Goal: Information Seeking & Learning: Learn about a topic

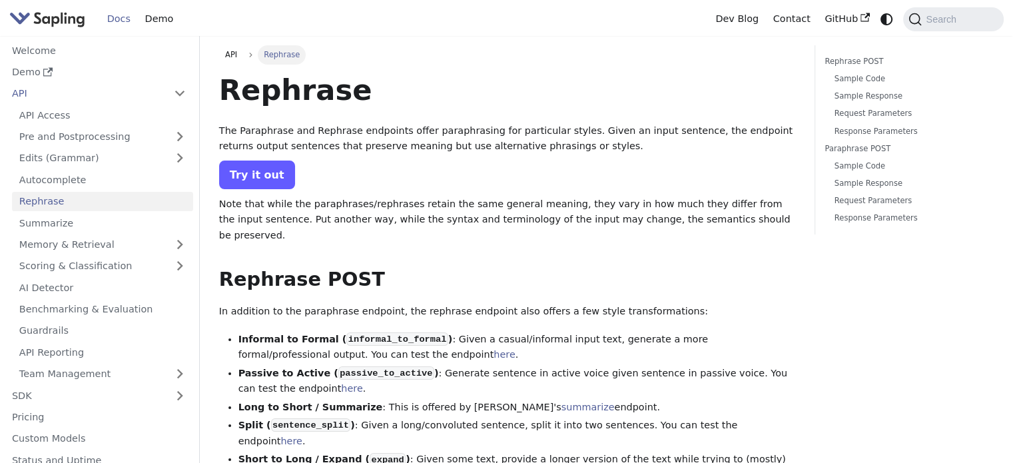
click at [264, 177] on link "Try it out" at bounding box center [257, 175] width 76 height 29
click at [262, 169] on link "Try it out" at bounding box center [257, 175] width 76 height 29
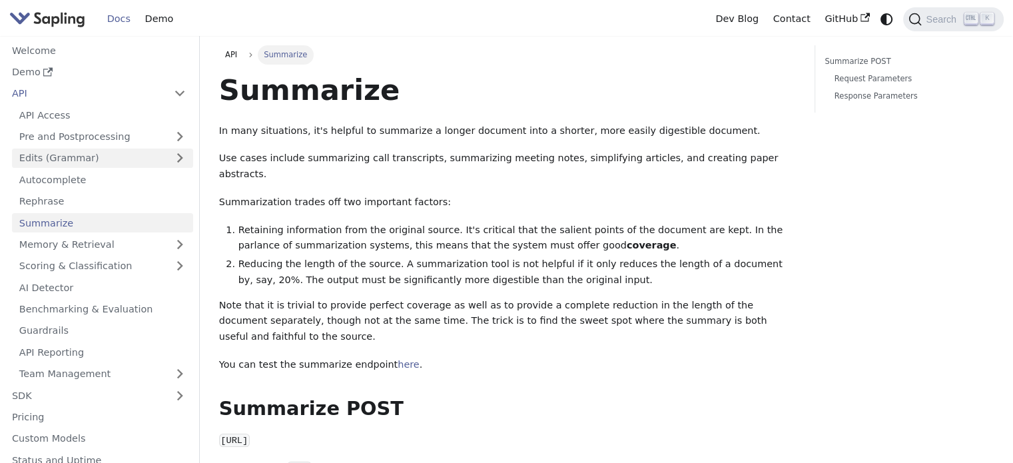
click at [79, 153] on link "Edits (Grammar)" at bounding box center [102, 158] width 181 height 19
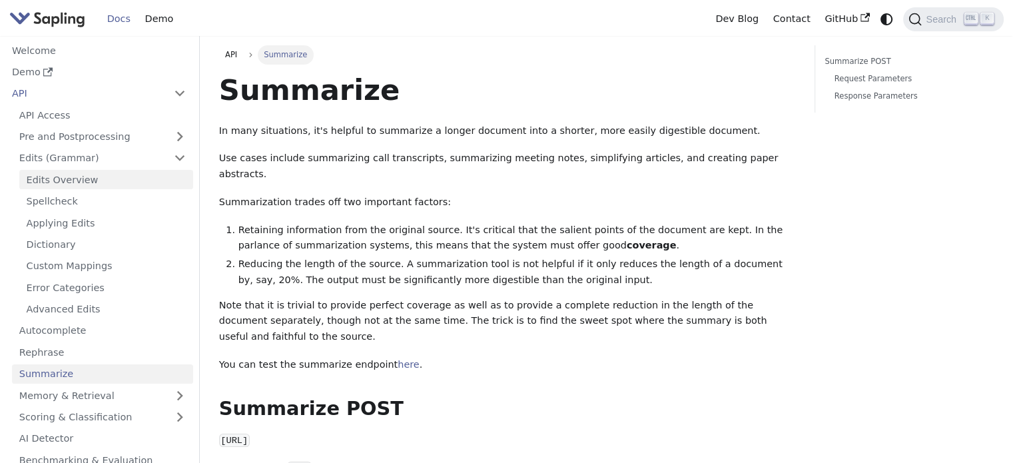
click at [82, 186] on link "Edits Overview" at bounding box center [106, 179] width 174 height 19
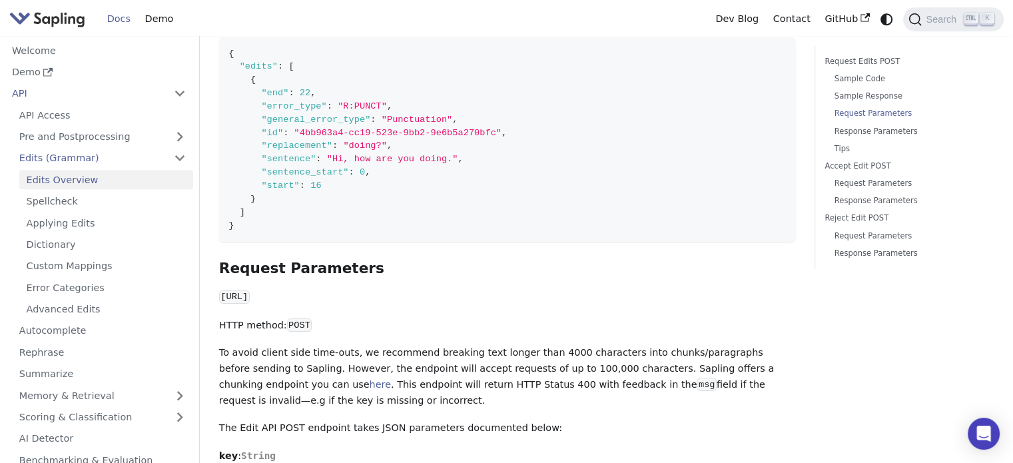
scroll to position [1215, 0]
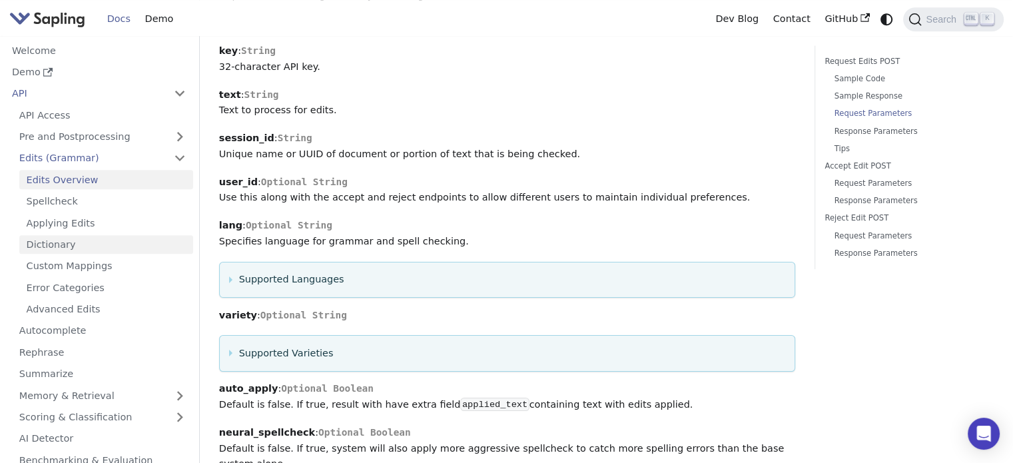
click at [54, 248] on link "Dictionary" at bounding box center [106, 244] width 174 height 19
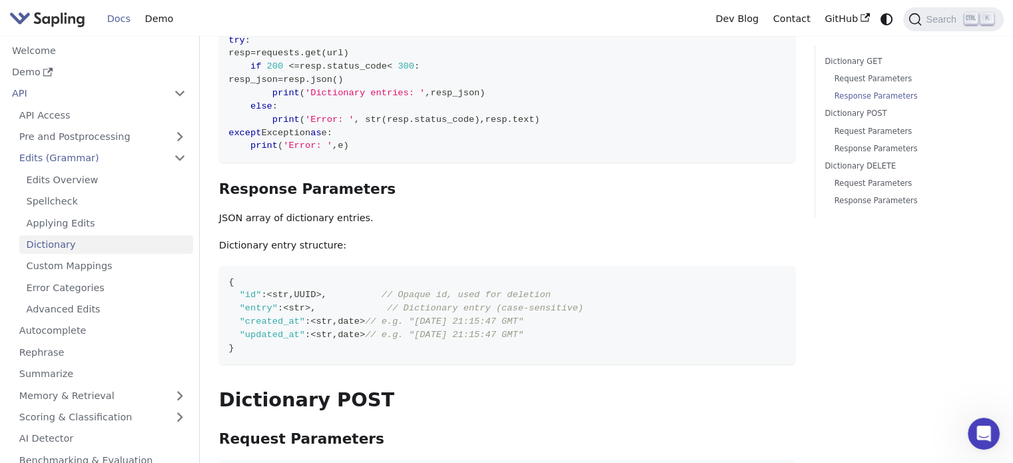
scroll to position [810, 0]
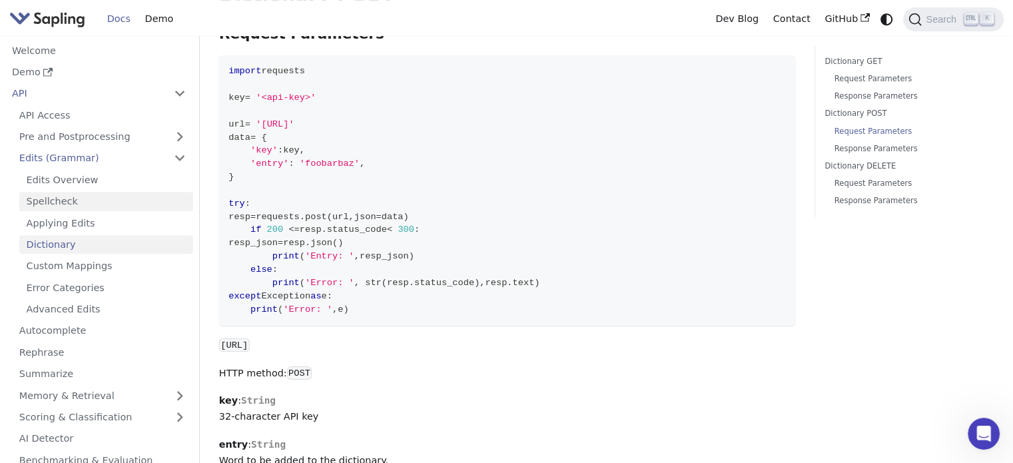
click at [124, 200] on link "Spellcheck" at bounding box center [106, 201] width 174 height 19
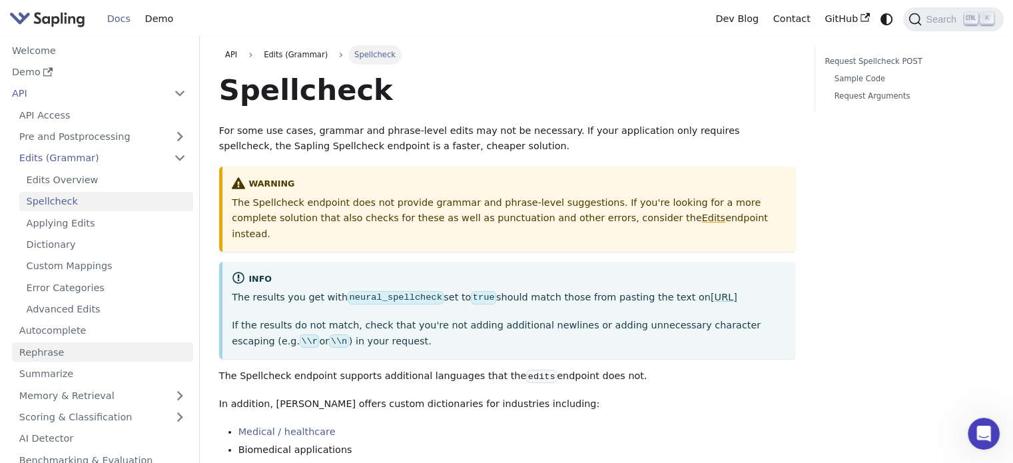
click at [67, 348] on link "Rephrase" at bounding box center [102, 351] width 181 height 19
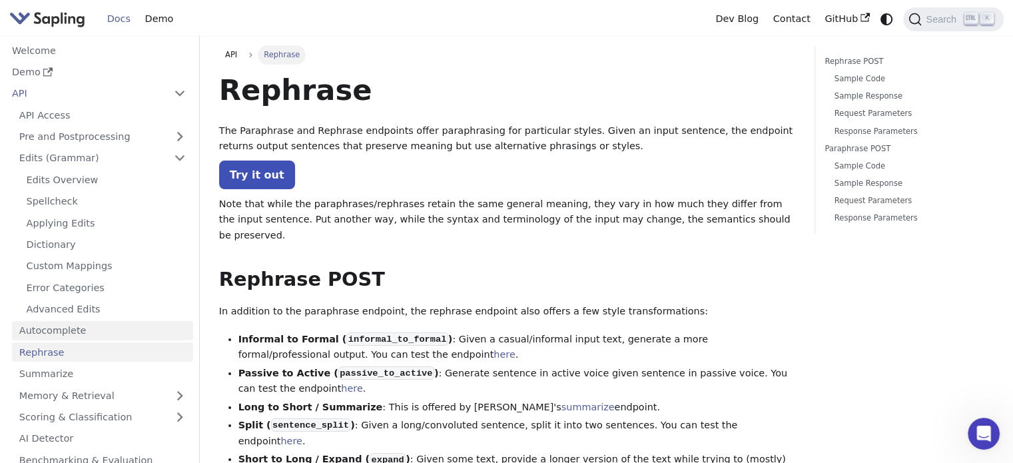
click at [110, 336] on link "Autocomplete" at bounding box center [102, 330] width 181 height 19
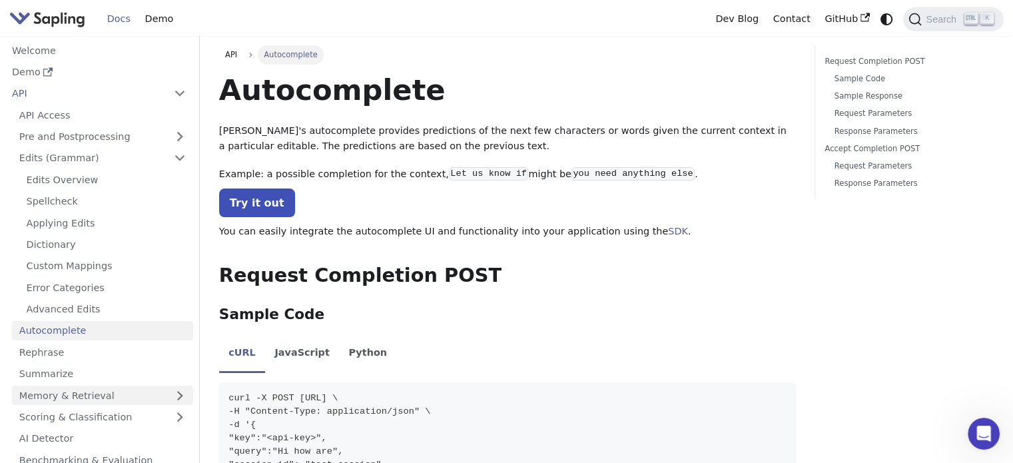
click at [130, 404] on link "Memory & Retrieval" at bounding box center [102, 395] width 181 height 19
click at [135, 412] on link "Similar Terms" at bounding box center [106, 417] width 174 height 19
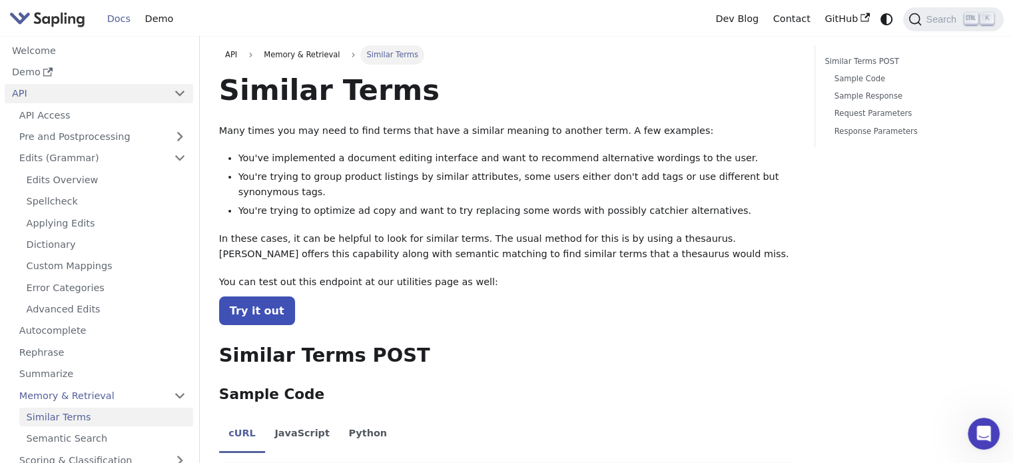
click at [146, 99] on link "API" at bounding box center [86, 93] width 162 height 19
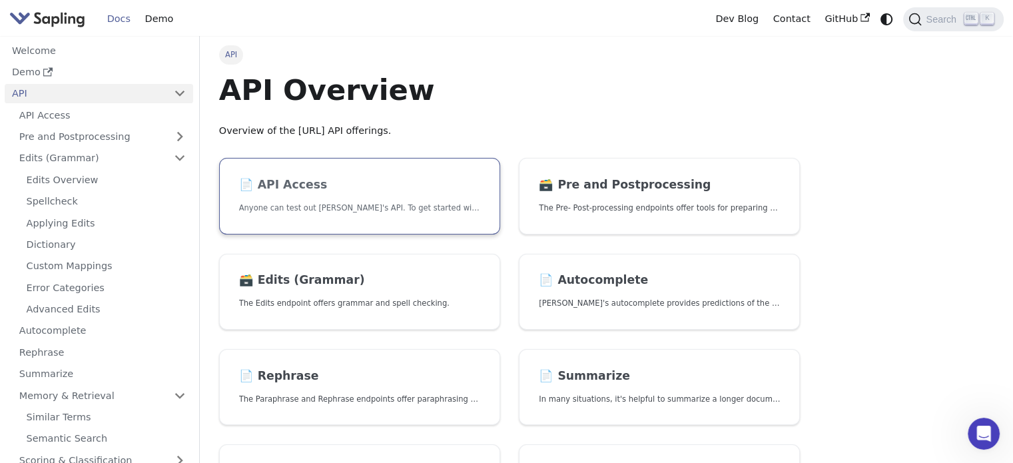
click at [301, 190] on h2 "📄️ API Access" at bounding box center [359, 185] width 241 height 15
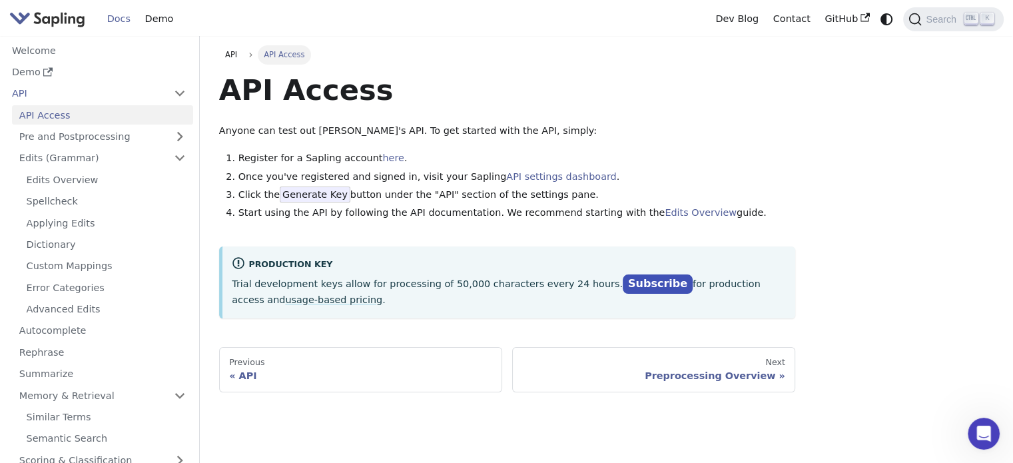
click at [112, 21] on link "Docs" at bounding box center [119, 19] width 38 height 21
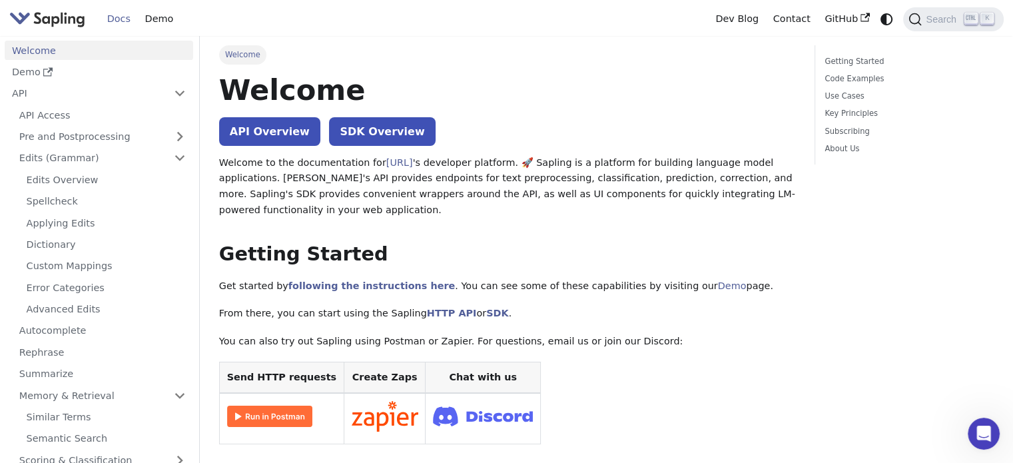
click at [455, 410] on img at bounding box center [483, 415] width 100 height 27
